Goal: Information Seeking & Learning: Learn about a topic

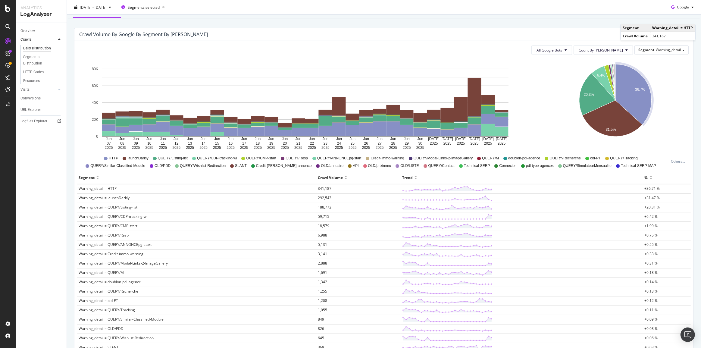
scroll to position [27, 0]
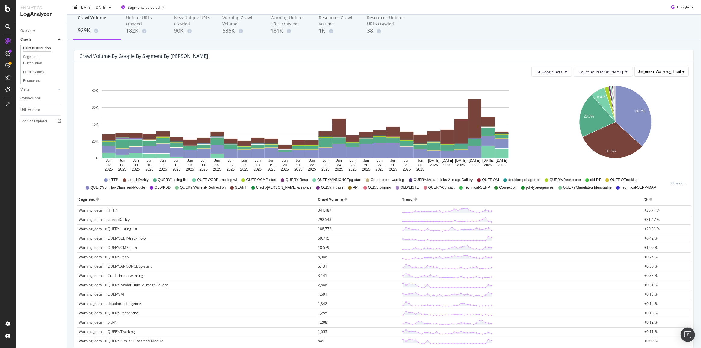
click at [656, 72] on span "Warning_detail" at bounding box center [668, 71] width 25 height 5
click at [649, 172] on div "Advanced selector >" at bounding box center [660, 170] width 52 height 8
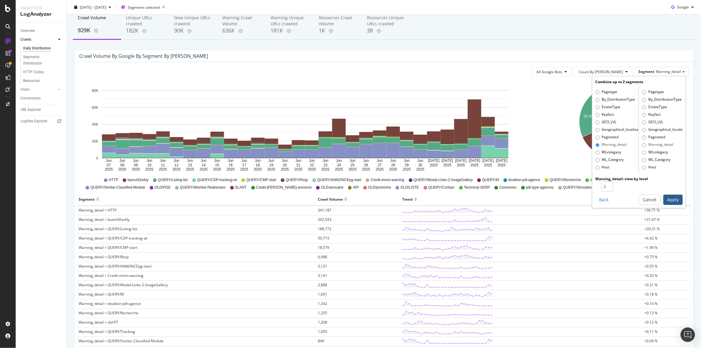
click at [665, 198] on button "Apply" at bounding box center [672, 200] width 19 height 10
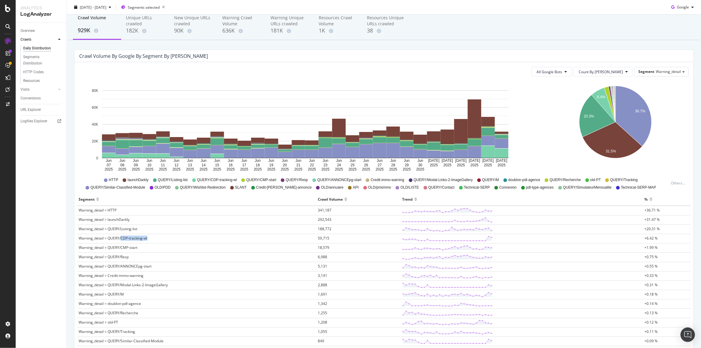
drag, startPoint x: 121, startPoint y: 237, endPoint x: 149, endPoint y: 239, distance: 27.8
click at [149, 239] on td "Warning_detail = QUERY/CDP-tracking-wl" at bounding box center [196, 238] width 239 height 9
drag, startPoint x: 120, startPoint y: 226, endPoint x: 136, endPoint y: 226, distance: 16.6
click at [136, 226] on span "Warning_detail = QUERY/Listing-list" at bounding box center [108, 228] width 59 height 5
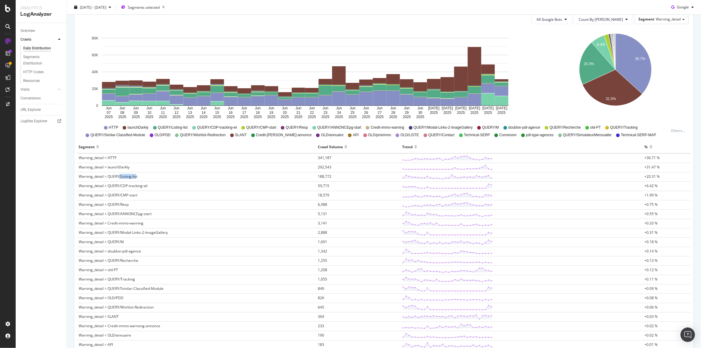
scroll to position [82, 0]
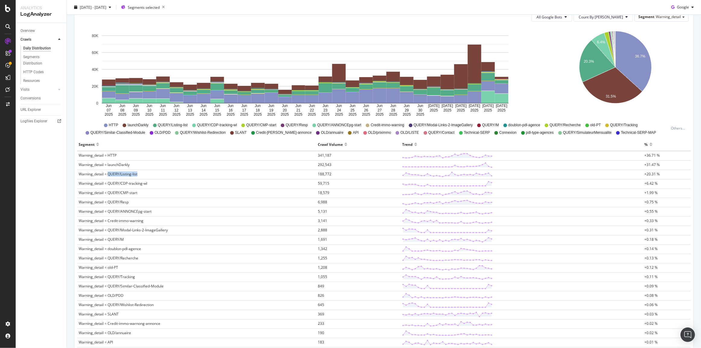
drag, startPoint x: 109, startPoint y: 174, endPoint x: 137, endPoint y: 175, distance: 28.3
click at [137, 175] on span "Warning_detail = QUERY/Listing-list" at bounding box center [108, 173] width 59 height 5
click at [33, 110] on div "URL Explorer" at bounding box center [30, 110] width 20 height 6
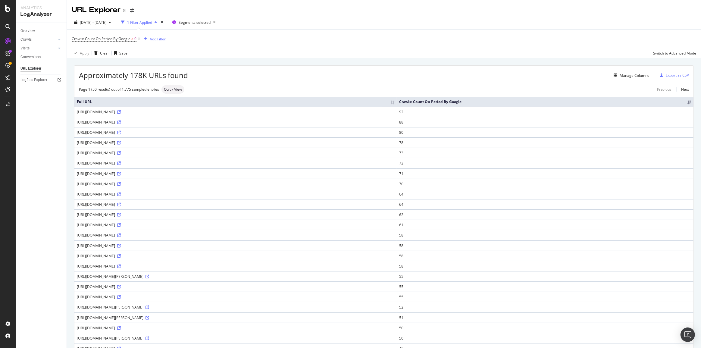
click at [157, 39] on div "Add Filter" at bounding box center [158, 38] width 16 height 5
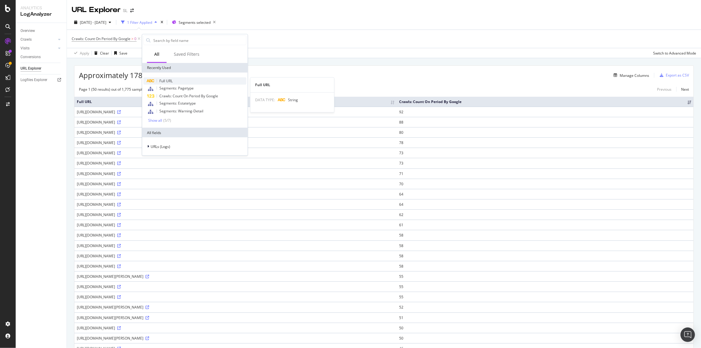
click at [170, 81] on span "Full URL" at bounding box center [165, 80] width 13 height 5
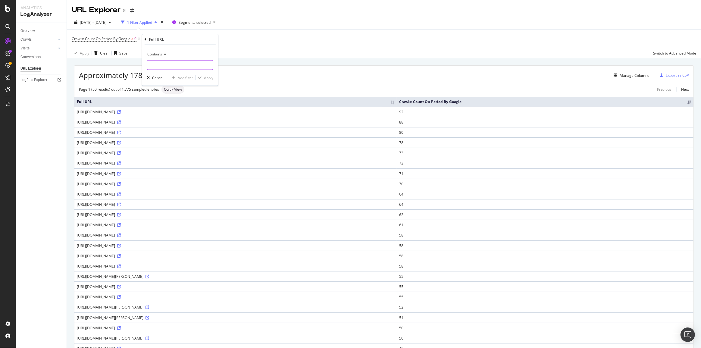
click at [163, 65] on input "text" at bounding box center [180, 65] width 66 height 10
type input "="
click at [207, 78] on div "Apply" at bounding box center [208, 77] width 9 height 5
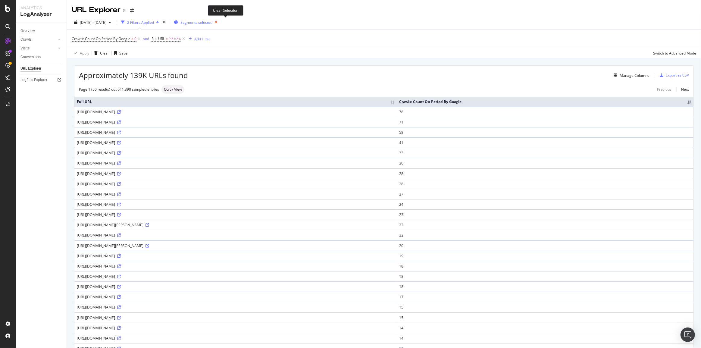
click at [220, 21] on icon "button" at bounding box center [216, 22] width 8 height 8
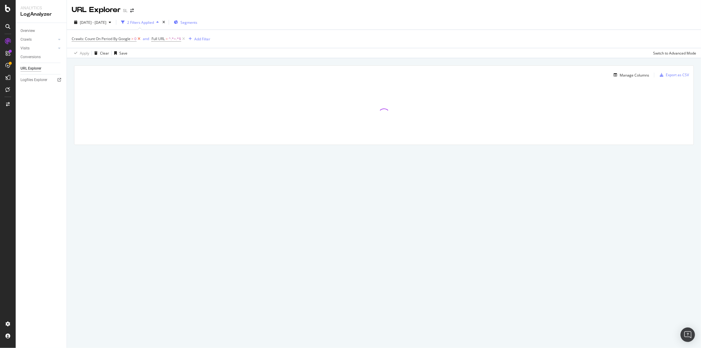
click at [139, 38] on icon at bounding box center [138, 39] width 5 height 6
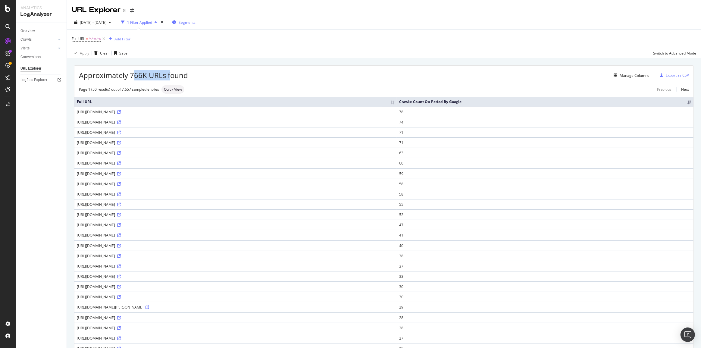
drag, startPoint x: 135, startPoint y: 75, endPoint x: 169, endPoint y: 76, distance: 34.4
click at [169, 76] on span "Approximately 766K URLs found" at bounding box center [133, 75] width 109 height 10
drag, startPoint x: 208, startPoint y: 123, endPoint x: 236, endPoint y: 123, distance: 27.4
click at [236, 123] on div "[URL][DOMAIN_NAME]" at bounding box center [236, 122] width 318 height 5
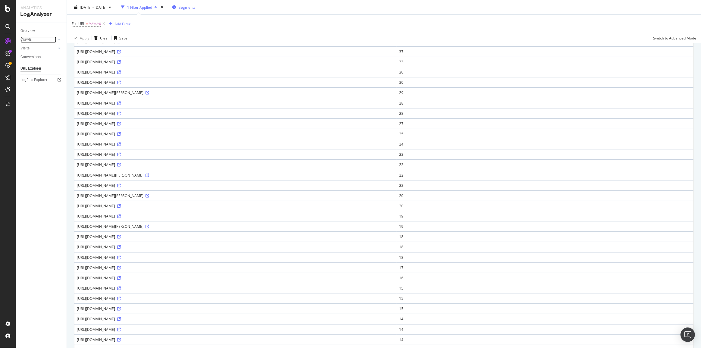
scroll to position [219, 0]
click at [121, 283] on icon at bounding box center [119, 284] width 4 height 4
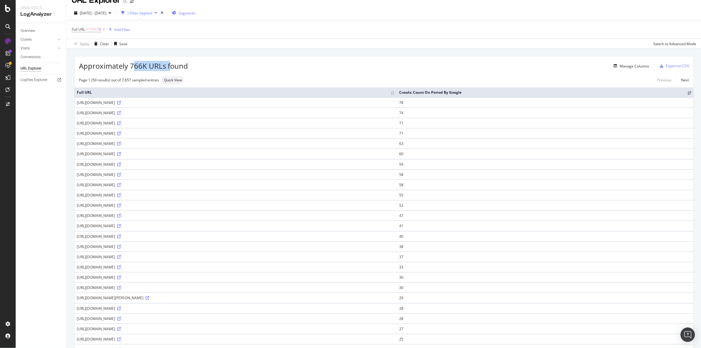
scroll to position [0, 0]
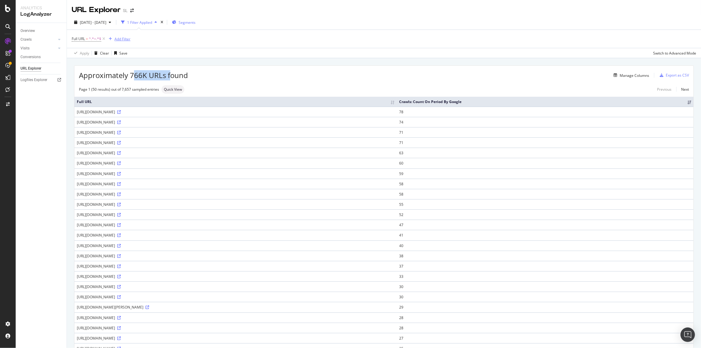
click at [118, 37] on div "Add Filter" at bounding box center [122, 38] width 16 height 5
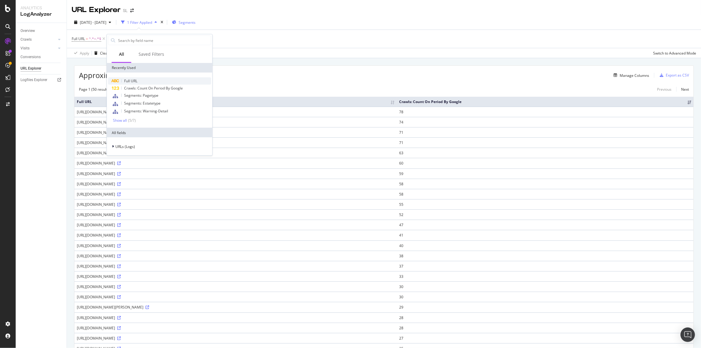
click at [147, 81] on div "Full URL" at bounding box center [159, 80] width 103 height 7
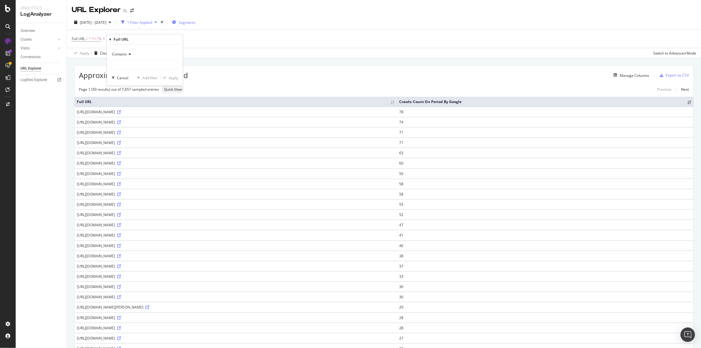
click at [126, 54] on span "Contains" at bounding box center [119, 54] width 15 height 5
click at [139, 120] on span "Doesn't contain" at bounding box center [128, 121] width 26 height 5
click at [128, 61] on input "text" at bounding box center [145, 65] width 66 height 10
type input "listing-list"
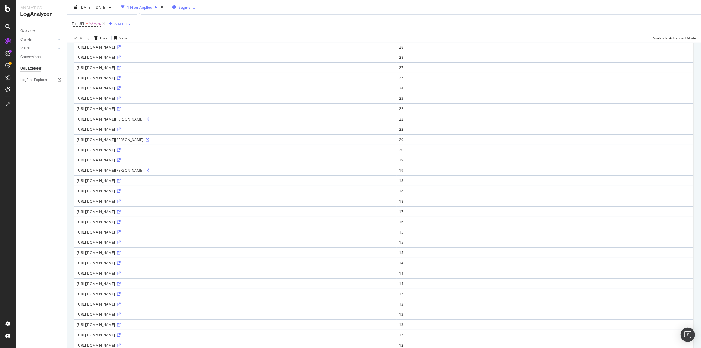
scroll to position [304, 0]
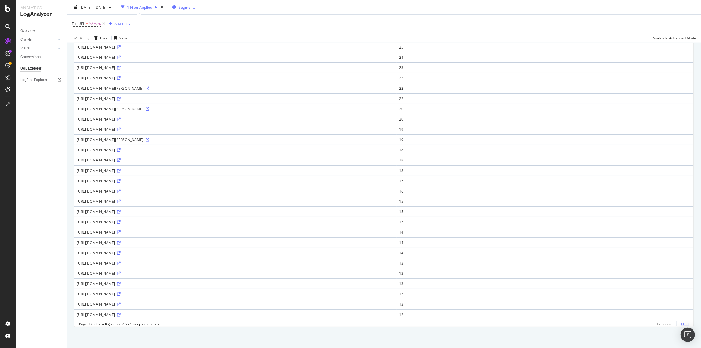
click at [682, 323] on link "Next" at bounding box center [682, 324] width 13 height 9
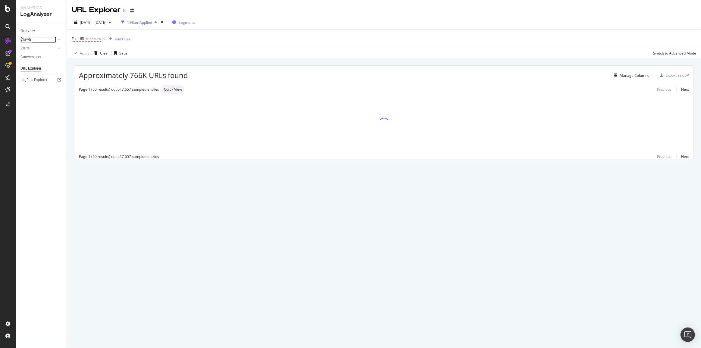
click at [25, 40] on div "Crawls" at bounding box center [25, 39] width 11 height 6
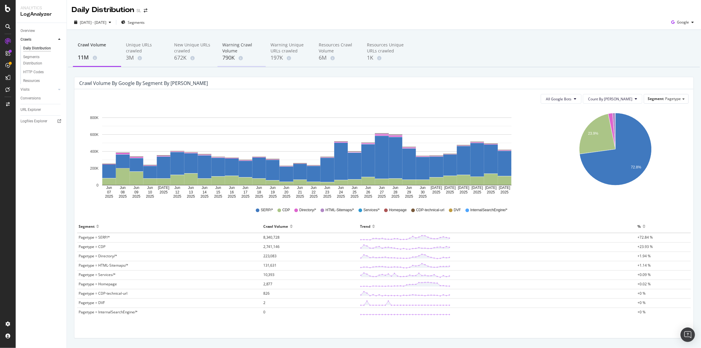
click at [225, 48] on div "Warning Crawl Volume" at bounding box center [241, 48] width 39 height 12
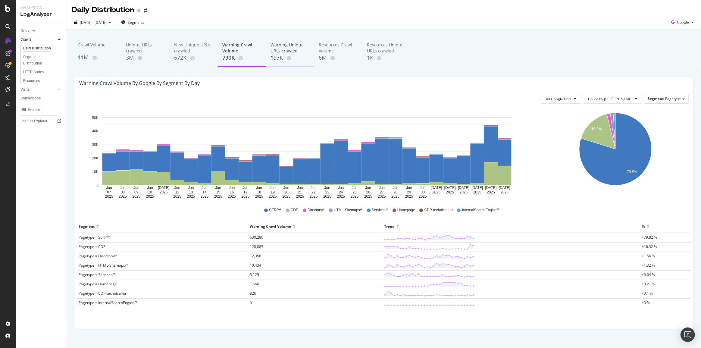
click at [275, 55] on div "197K" at bounding box center [290, 58] width 39 height 8
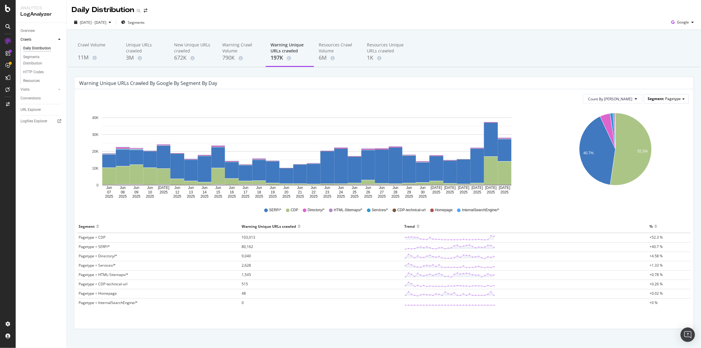
click at [660, 99] on span "Segment" at bounding box center [656, 98] width 16 height 5
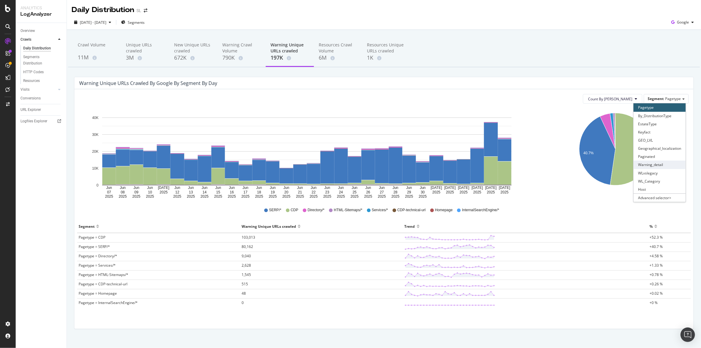
click at [646, 167] on div "Warning_detail" at bounding box center [660, 165] width 52 height 8
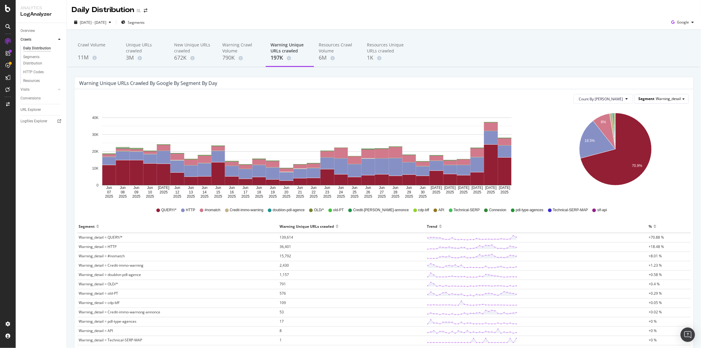
click at [661, 99] on span "Warning_detail" at bounding box center [668, 98] width 25 height 5
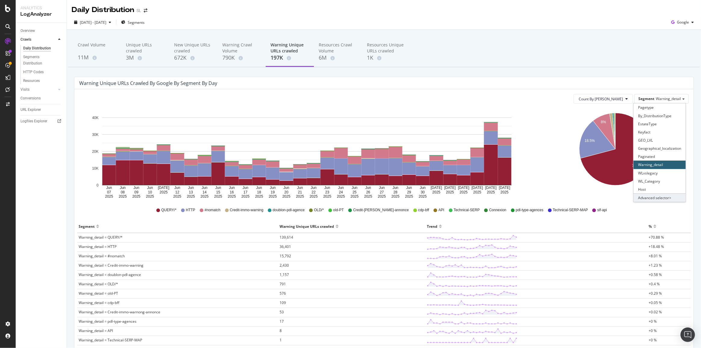
click at [657, 195] on div "Advanced selector >" at bounding box center [660, 197] width 52 height 8
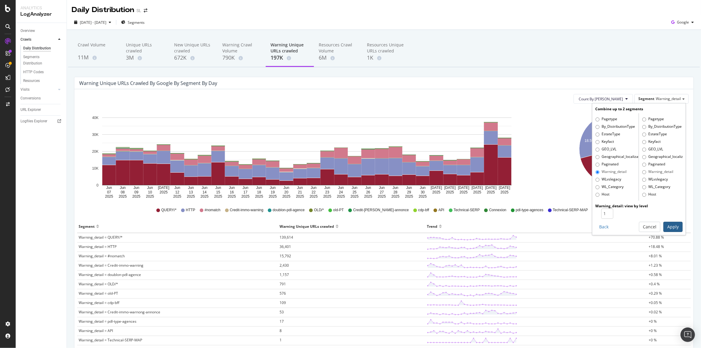
click at [672, 225] on button "Apply" at bounding box center [672, 227] width 19 height 10
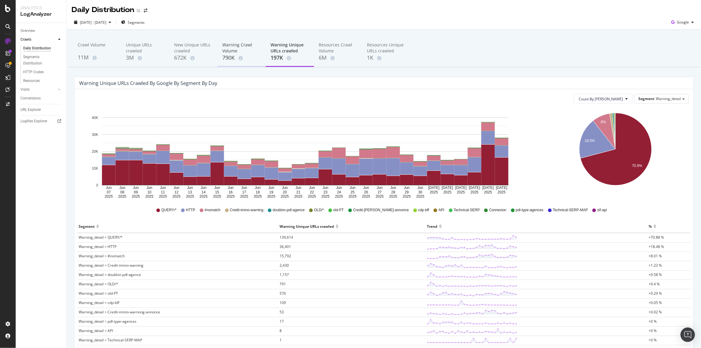
click at [226, 44] on div "Warning Crawl Volume" at bounding box center [241, 48] width 39 height 12
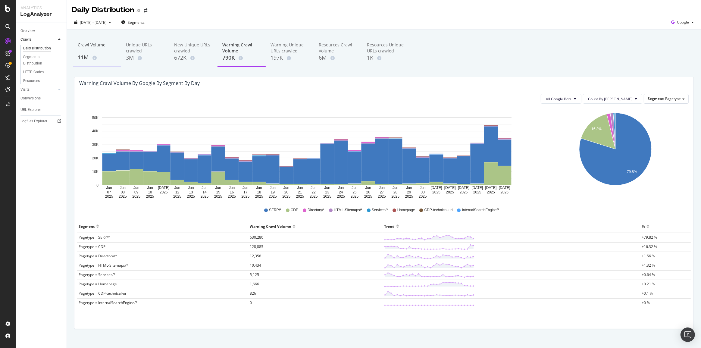
click at [90, 52] on div "Crawl Volume" at bounding box center [97, 47] width 39 height 11
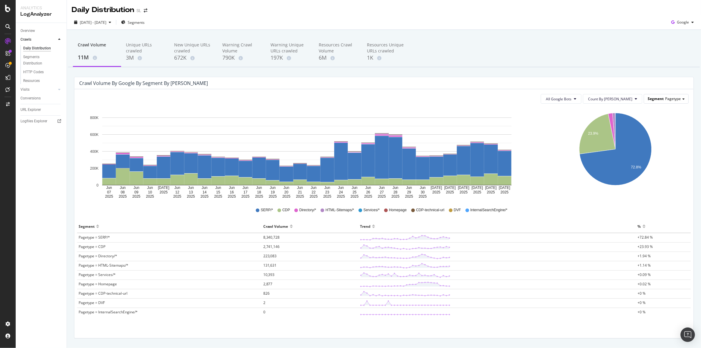
click at [652, 98] on span "Segment" at bounding box center [656, 98] width 16 height 5
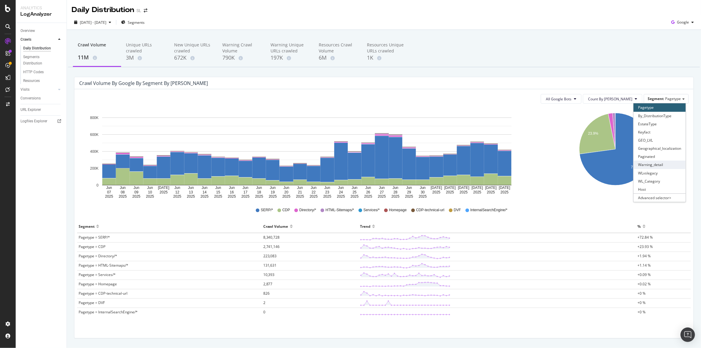
click at [657, 161] on div "Warning_detail" at bounding box center [660, 165] width 52 height 8
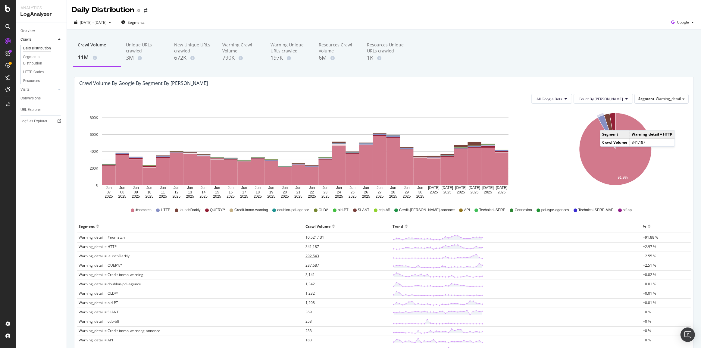
click at [313, 257] on span "292,543" at bounding box center [312, 255] width 14 height 5
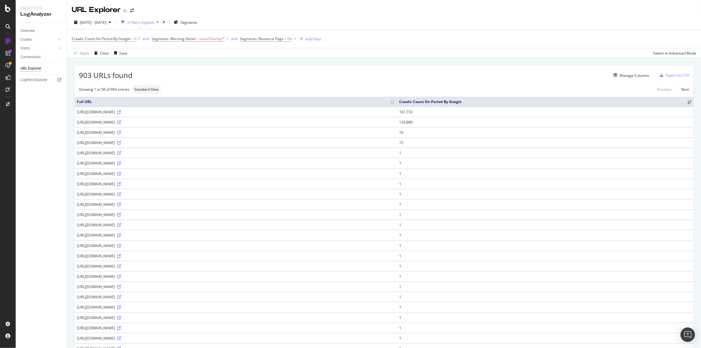
drag, startPoint x: 119, startPoint y: 132, endPoint x: 183, endPoint y: 131, distance: 63.6
click at [183, 131] on div "[URL][DOMAIN_NAME]" at bounding box center [236, 132] width 318 height 5
drag, startPoint x: 295, startPoint y: 38, endPoint x: 290, endPoint y: 41, distance: 5.5
click at [295, 38] on icon at bounding box center [294, 39] width 5 height 6
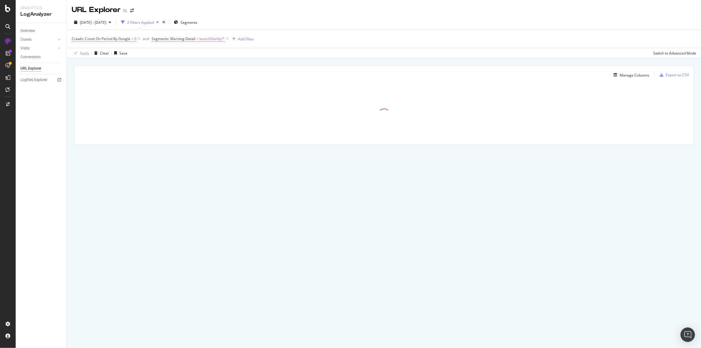
click at [229, 40] on icon at bounding box center [227, 39] width 5 height 6
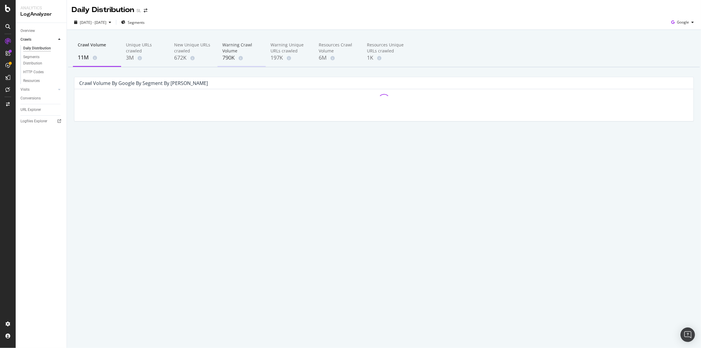
click at [232, 51] on div "Warning Crawl Volume" at bounding box center [241, 48] width 39 height 12
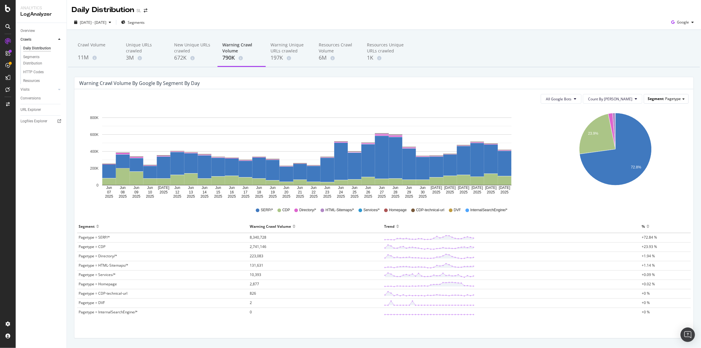
click at [674, 98] on span "Pagetype" at bounding box center [673, 98] width 16 height 5
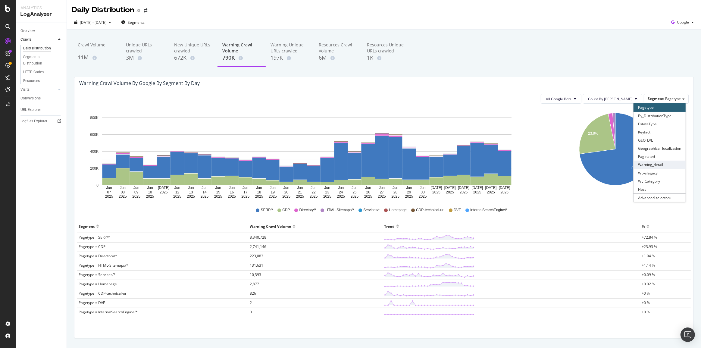
click at [667, 167] on div "Warning_detail" at bounding box center [660, 165] width 52 height 8
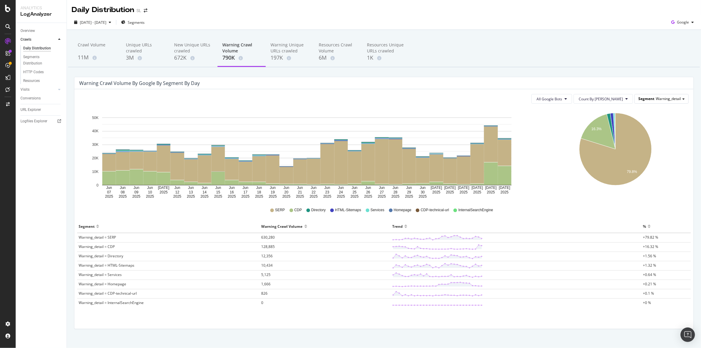
click at [663, 99] on span "Warning_detail" at bounding box center [668, 98] width 25 height 5
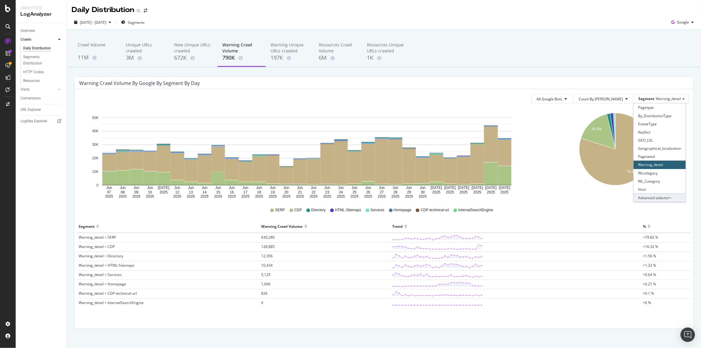
click at [658, 195] on div "Advanced selector >" at bounding box center [660, 197] width 52 height 8
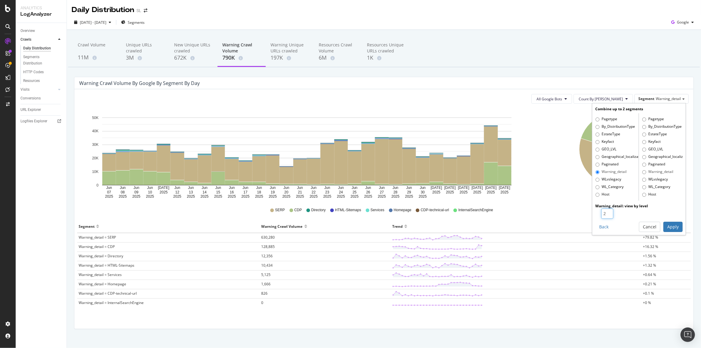
type input "2"
click at [604, 213] on input "2" at bounding box center [607, 213] width 12 height 10
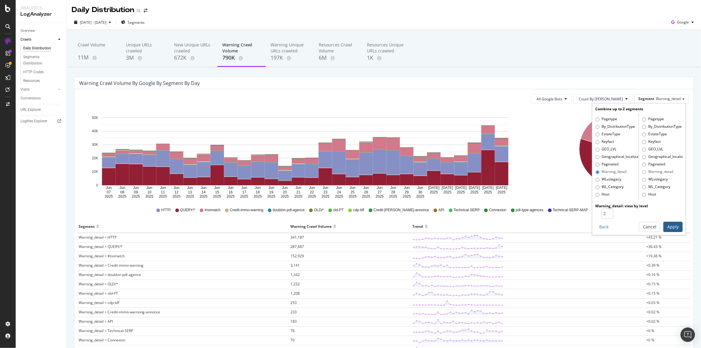
click at [671, 228] on button "Apply" at bounding box center [672, 227] width 19 height 10
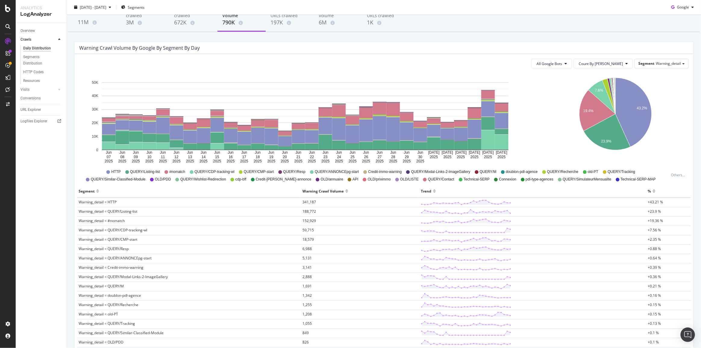
scroll to position [55, 0]
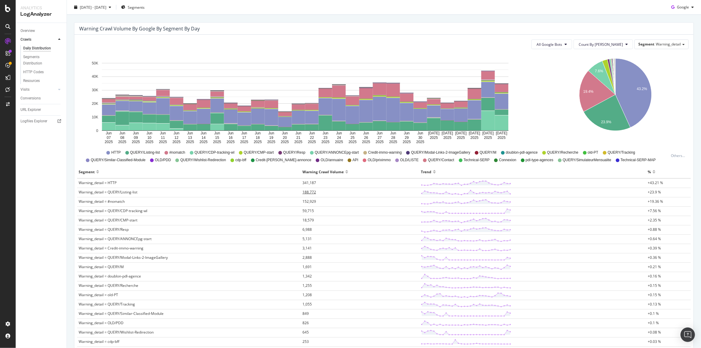
click at [312, 192] on span "188,772" at bounding box center [309, 192] width 14 height 5
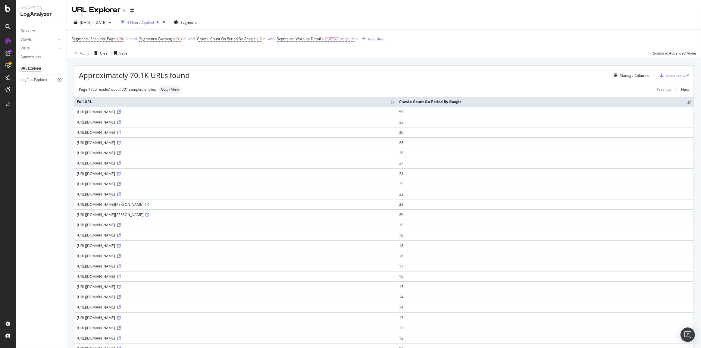
drag, startPoint x: 167, startPoint y: 133, endPoint x: 184, endPoint y: 133, distance: 16.9
click at [184, 133] on div "[URL][DOMAIN_NAME]" at bounding box center [236, 132] width 318 height 5
drag, startPoint x: 164, startPoint y: 143, endPoint x: 186, endPoint y: 143, distance: 21.1
click at [186, 143] on div "[URL][DOMAIN_NAME]" at bounding box center [236, 142] width 318 height 5
click at [167, 143] on div "[URL][DOMAIN_NAME]" at bounding box center [236, 142] width 318 height 5
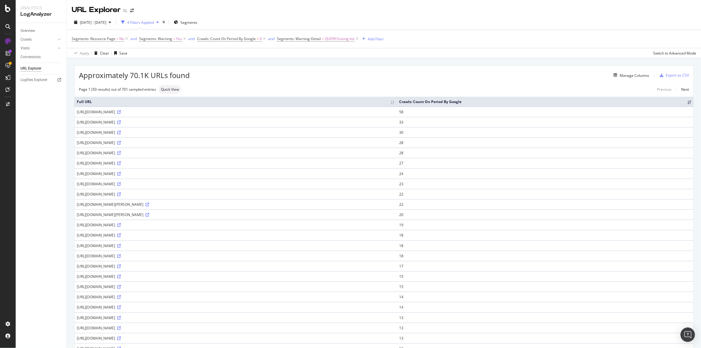
drag, startPoint x: 163, startPoint y: 142, endPoint x: 186, endPoint y: 140, distance: 23.0
click at [186, 140] on div "[URL][DOMAIN_NAME]" at bounding box center [236, 142] width 318 height 5
drag, startPoint x: 158, startPoint y: 205, endPoint x: 177, endPoint y: 205, distance: 18.4
click at [177, 205] on div "[URL][DOMAIN_NAME][PERSON_NAME]" at bounding box center [236, 204] width 318 height 5
drag, startPoint x: 162, startPoint y: 294, endPoint x: 197, endPoint y: 297, distance: 35.1
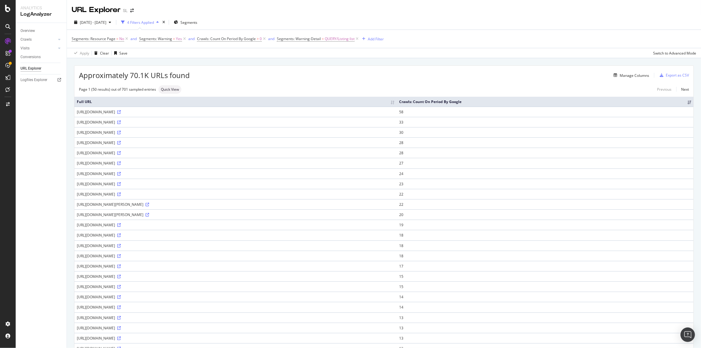
click at [197, 297] on div "[URL][DOMAIN_NAME]" at bounding box center [236, 296] width 318 height 5
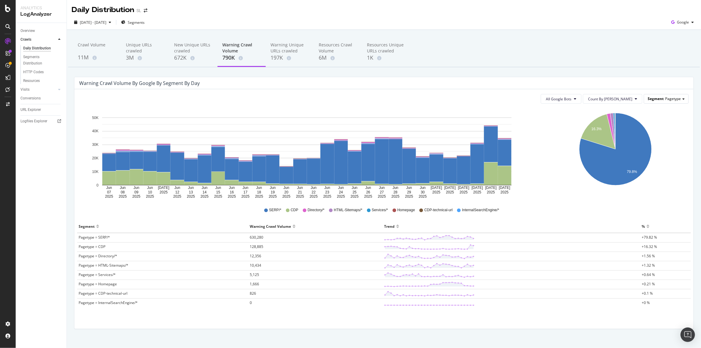
click at [653, 100] on span "Segment" at bounding box center [656, 98] width 16 height 5
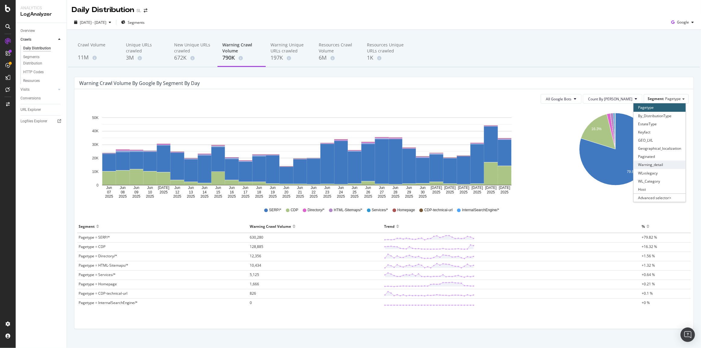
click at [652, 163] on div "Warning_detail" at bounding box center [660, 165] width 52 height 8
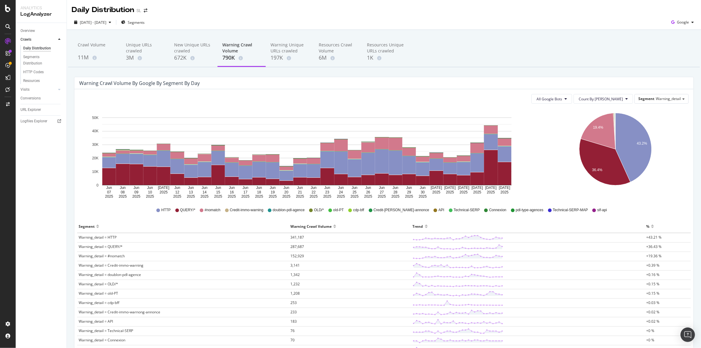
click at [662, 99] on span "Warning_detail" at bounding box center [668, 98] width 25 height 5
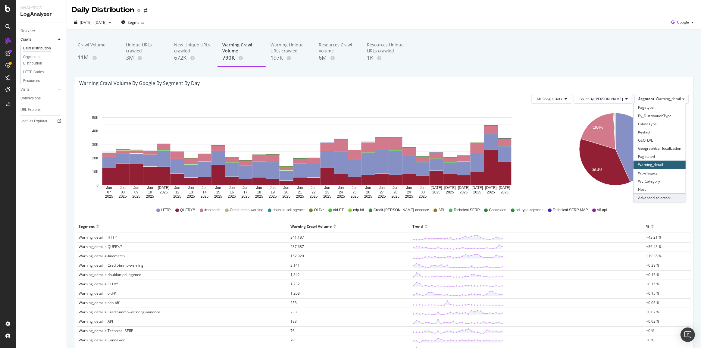
click at [651, 199] on div "Advanced selector >" at bounding box center [660, 197] width 52 height 8
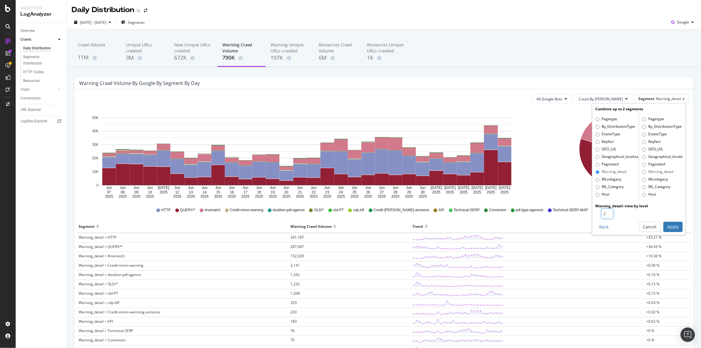
type input "2"
click at [606, 211] on input "2" at bounding box center [607, 213] width 12 height 10
click at [663, 226] on button "Apply" at bounding box center [672, 227] width 19 height 10
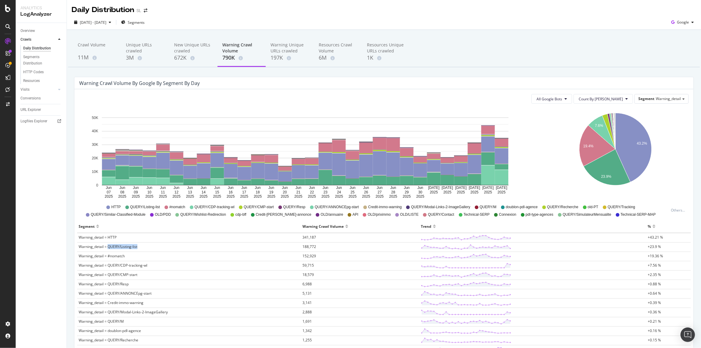
drag, startPoint x: 108, startPoint y: 245, endPoint x: 143, endPoint y: 243, distance: 35.0
click at [143, 243] on td "Warning_detail = QUERY/Listing-list" at bounding box center [189, 247] width 224 height 9
drag, startPoint x: 108, startPoint y: 265, endPoint x: 153, endPoint y: 264, distance: 44.6
click at [153, 264] on td "Warning_detail = QUERY/CDP-tracking-wl" at bounding box center [189, 265] width 224 height 9
drag, startPoint x: 108, startPoint y: 274, endPoint x: 147, endPoint y: 274, distance: 39.2
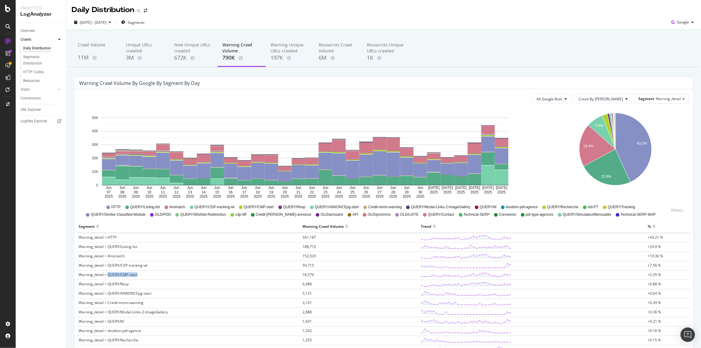
click at [147, 274] on td "Warning_detail = QUERY/CMP-start" at bounding box center [189, 275] width 224 height 9
drag, startPoint x: 108, startPoint y: 284, endPoint x: 142, endPoint y: 283, distance: 33.2
click at [142, 283] on td "Warning_detail = QUERY/Resp" at bounding box center [189, 284] width 224 height 9
drag, startPoint x: 107, startPoint y: 293, endPoint x: 155, endPoint y: 291, distance: 47.6
click at [155, 291] on td "Warning_detail = QUERY/ANNONCEpg-start" at bounding box center [189, 293] width 224 height 9
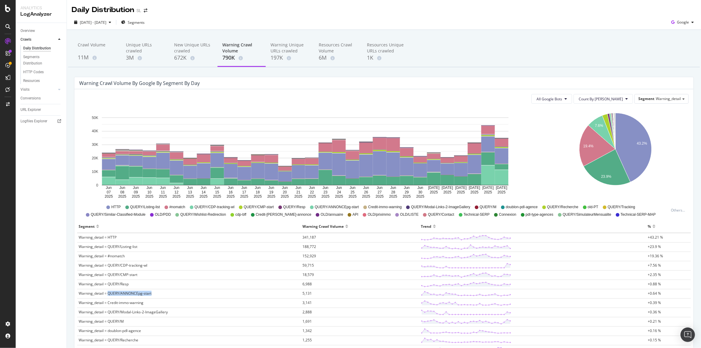
scroll to position [27, 0]
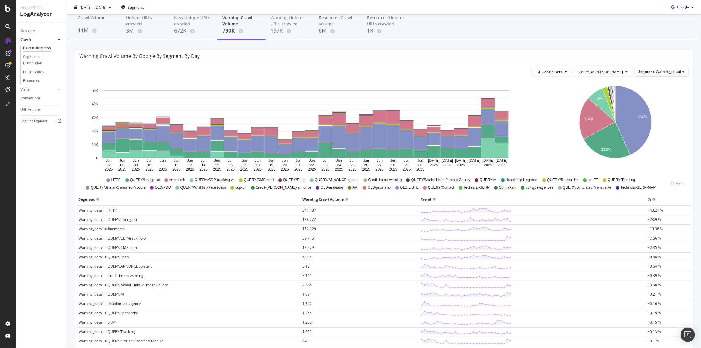
drag, startPoint x: 312, startPoint y: 218, endPoint x: 303, endPoint y: 219, distance: 8.9
click at [303, 219] on span "188,772" at bounding box center [309, 219] width 14 height 5
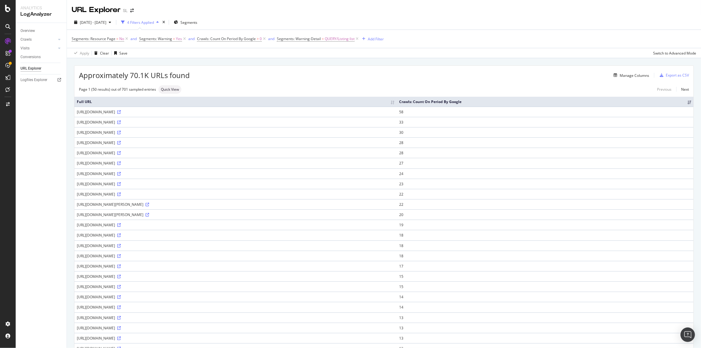
drag, startPoint x: 163, startPoint y: 124, endPoint x: 180, endPoint y: 120, distance: 17.5
click at [180, 120] on div "[URL][DOMAIN_NAME]" at bounding box center [236, 122] width 318 height 5
drag, startPoint x: 239, startPoint y: 111, endPoint x: 262, endPoint y: 111, distance: 23.5
click at [262, 111] on div "[URL][DOMAIN_NAME]" at bounding box center [236, 111] width 318 height 5
drag, startPoint x: 164, startPoint y: 153, endPoint x: 178, endPoint y: 152, distance: 13.9
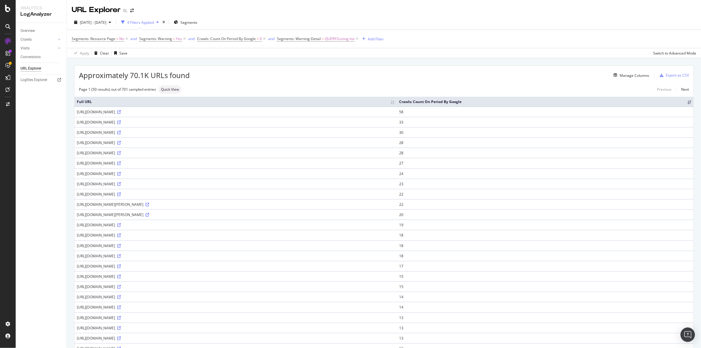
click at [178, 152] on div "[URL][DOMAIN_NAME]" at bounding box center [236, 152] width 318 height 5
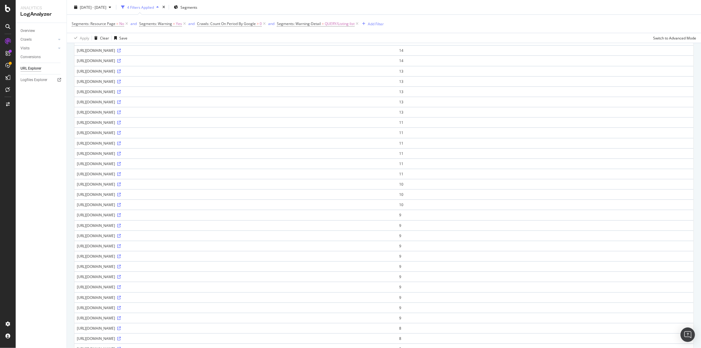
scroll to position [304, 0]
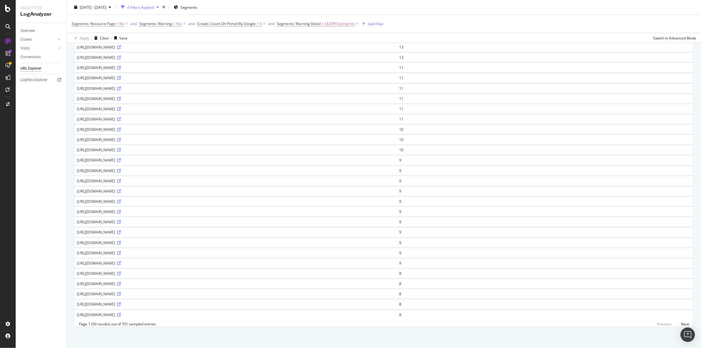
drag, startPoint x: 163, startPoint y: 299, endPoint x: 178, endPoint y: 299, distance: 14.8
click at [178, 302] on div "https://www.seloger.com/serp-bff/places/hierarchy?placesIds=NBH2FR7167" at bounding box center [236, 304] width 318 height 5
drag, startPoint x: 167, startPoint y: 238, endPoint x: 184, endPoint y: 241, distance: 17.7
click at [184, 241] on div "[URL][DOMAIN_NAME]" at bounding box center [236, 242] width 318 height 5
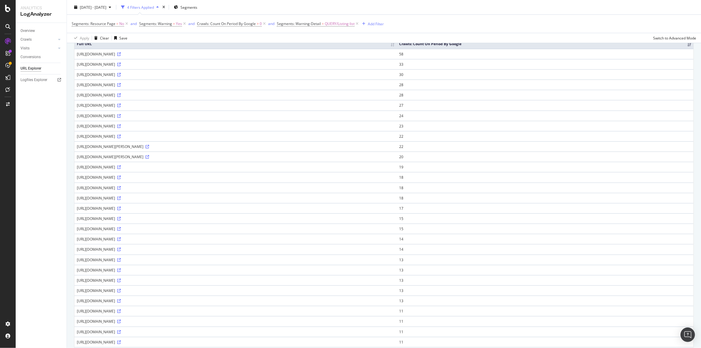
scroll to position [0, 0]
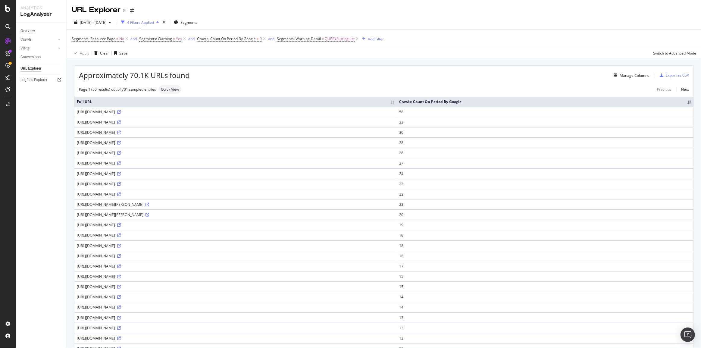
drag, startPoint x: 163, startPoint y: 122, endPoint x: 183, endPoint y: 121, distance: 20.2
click at [183, 121] on div "[URL][DOMAIN_NAME]" at bounding box center [236, 122] width 318 height 5
drag, startPoint x: 230, startPoint y: 255, endPoint x: 243, endPoint y: 255, distance: 12.7
click at [243, 255] on div "[URL][DOMAIN_NAME]" at bounding box center [236, 255] width 318 height 5
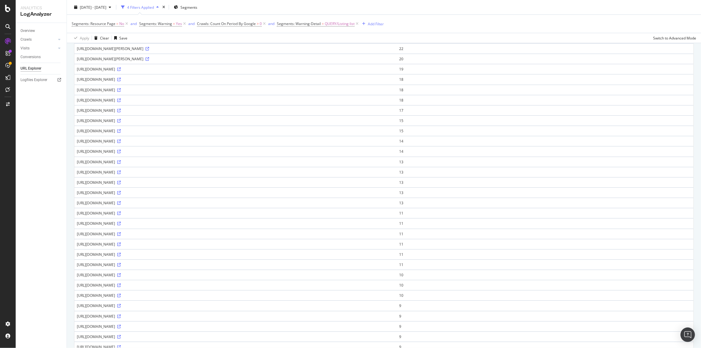
scroll to position [192, 0]
drag, startPoint x: 169, startPoint y: 239, endPoint x: 182, endPoint y: 239, distance: 13.0
click at [182, 239] on div "[URL][DOMAIN_NAME]" at bounding box center [236, 239] width 318 height 5
